Goal: Task Accomplishment & Management: Manage account settings

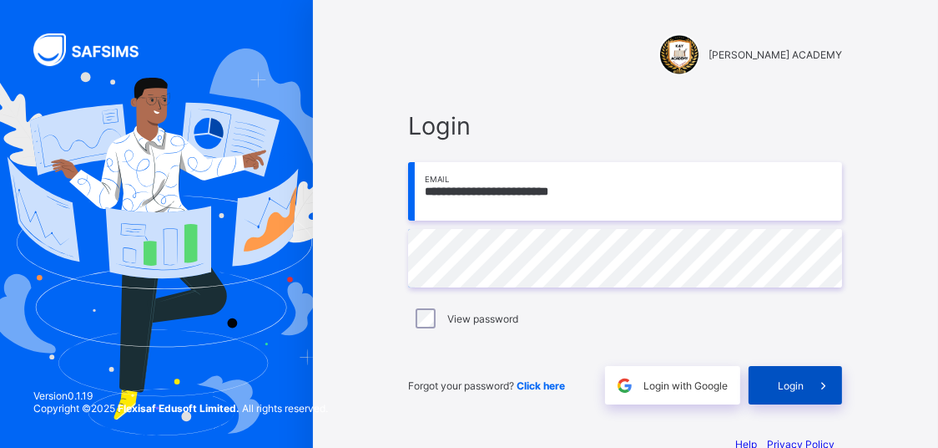
type input "**********"
click at [778, 369] on div "Login" at bounding box center [796, 385] width 94 height 38
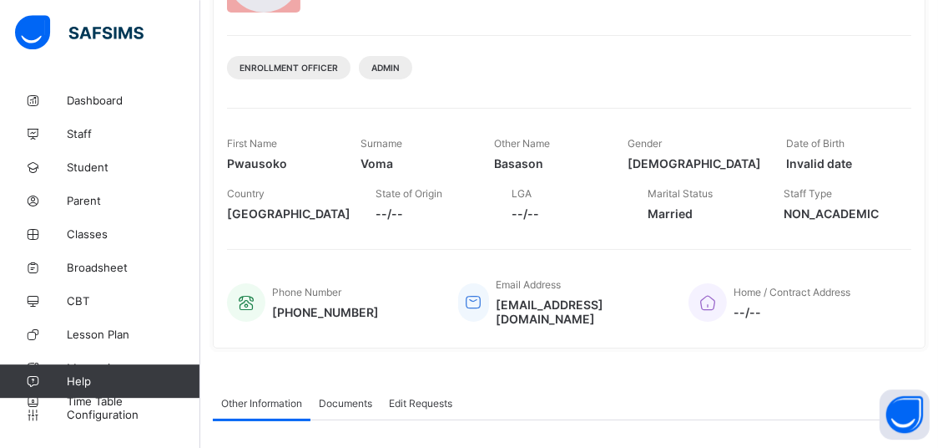
scroll to position [150, 0]
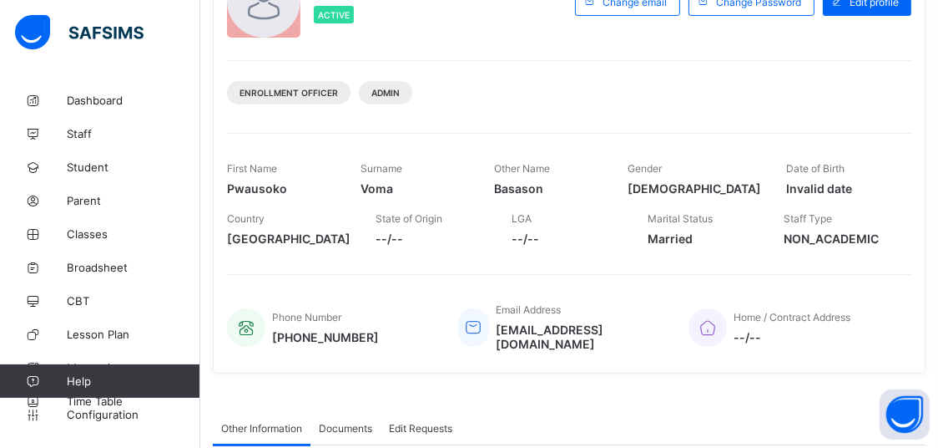
click at [675, 235] on span "Married" at bounding box center [703, 238] width 111 height 14
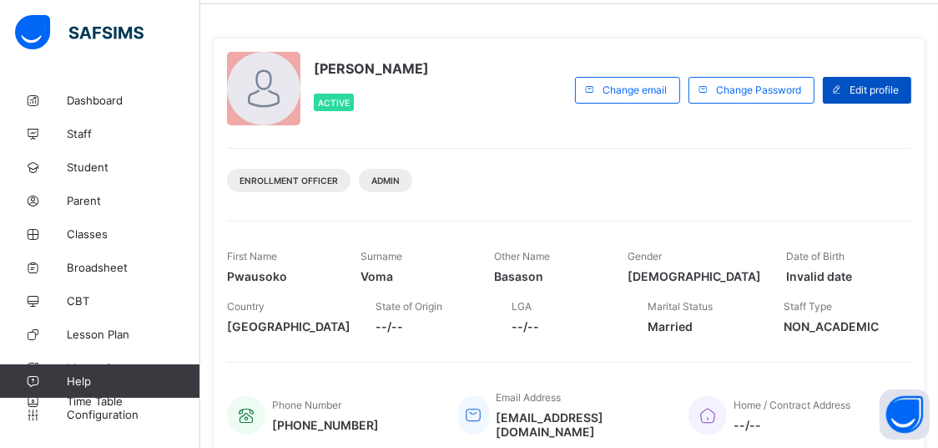
click at [870, 86] on span "Edit profile" at bounding box center [874, 89] width 49 height 13
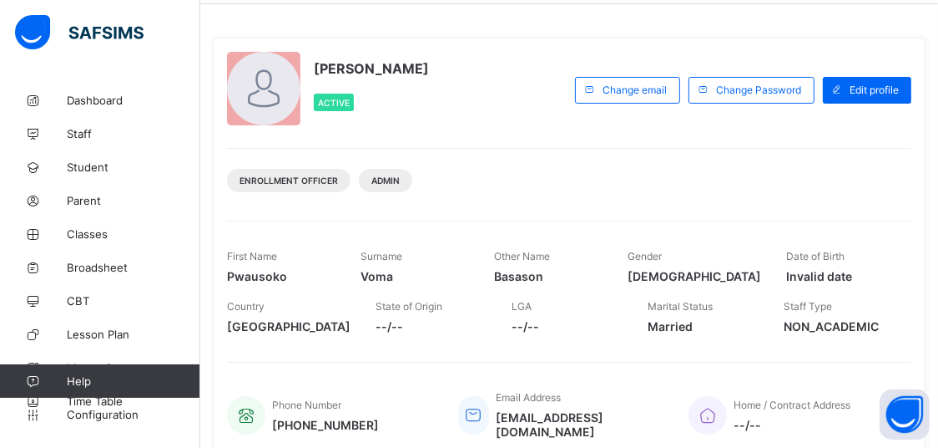
scroll to position [568, 0]
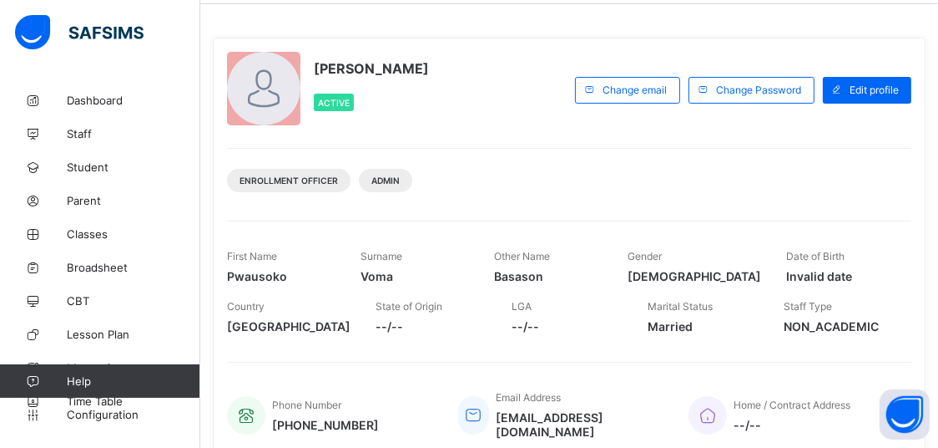
scroll to position [574, 0]
